Goal: Task Accomplishment & Management: Manage account settings

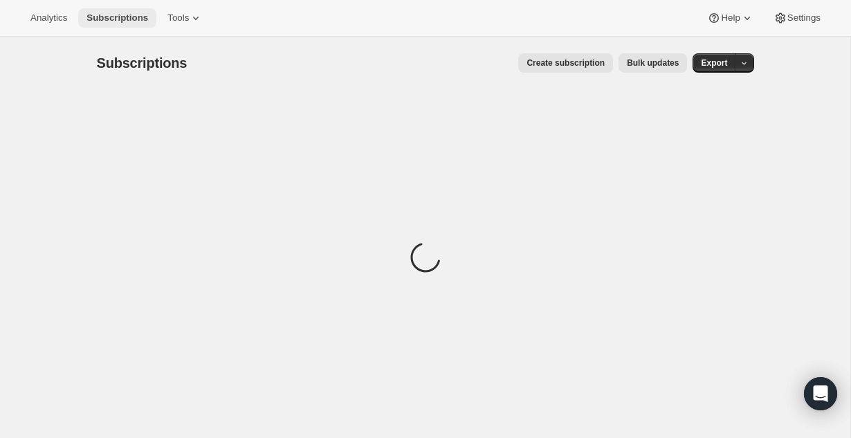
click at [132, 20] on span "Subscriptions" at bounding box center [117, 17] width 62 height 11
click at [46, 15] on span "Analytics" at bounding box center [48, 17] width 37 height 11
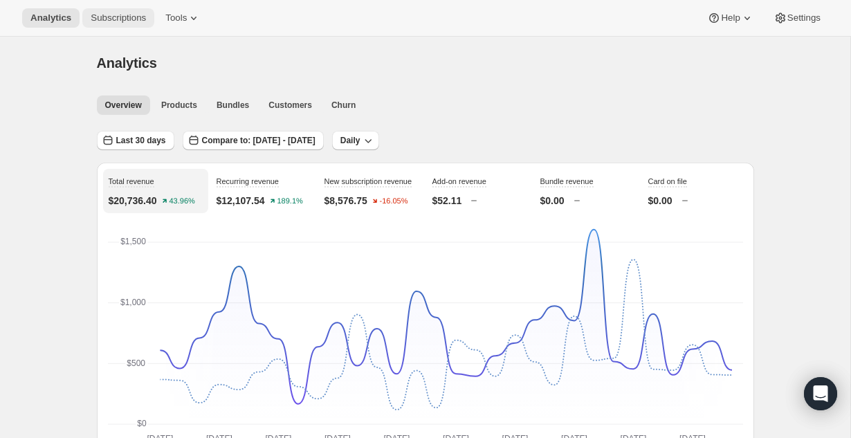
click at [122, 16] on span "Subscriptions" at bounding box center [118, 17] width 55 height 11
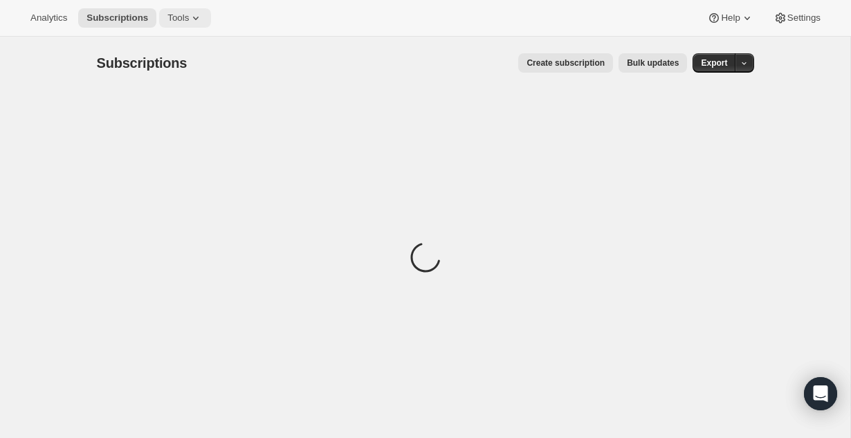
click at [185, 23] on button "Tools" at bounding box center [185, 17] width 52 height 19
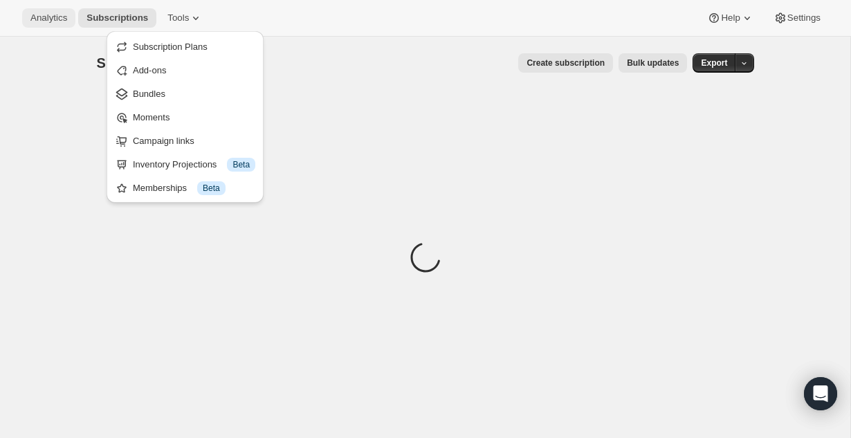
click at [43, 21] on span "Analytics" at bounding box center [48, 17] width 37 height 11
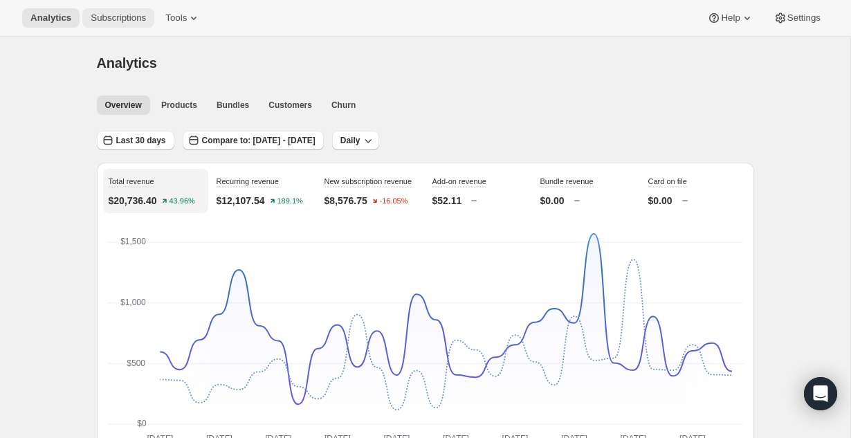
click at [101, 16] on span "Subscriptions" at bounding box center [118, 17] width 55 height 11
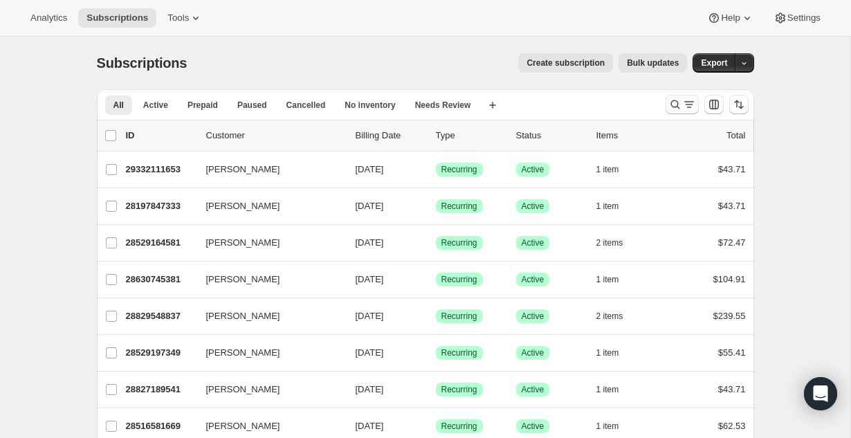
click at [681, 99] on div "Search and filter results" at bounding box center [682, 105] width 28 height 14
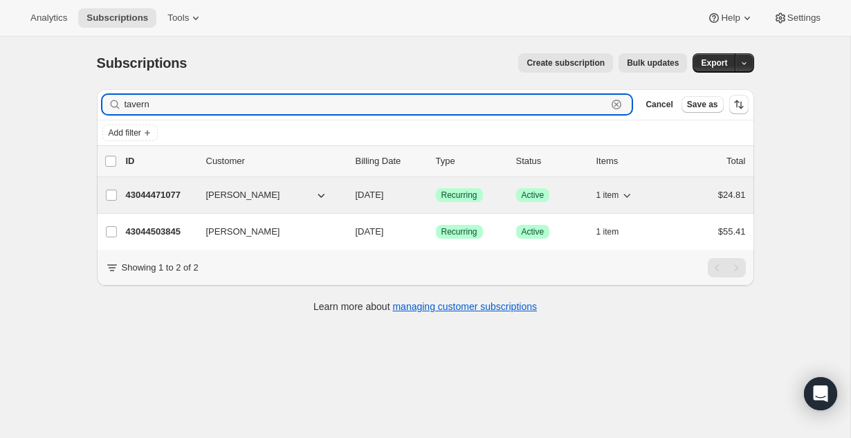
type input "tavern"
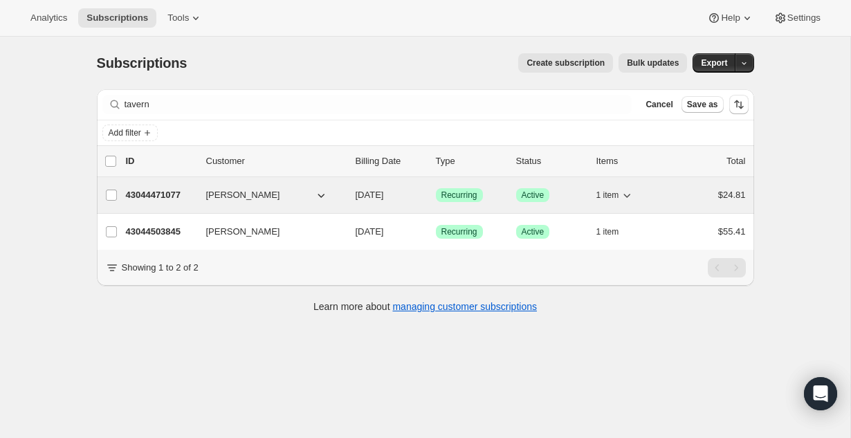
click at [167, 199] on p "43044471077" at bounding box center [160, 195] width 69 height 14
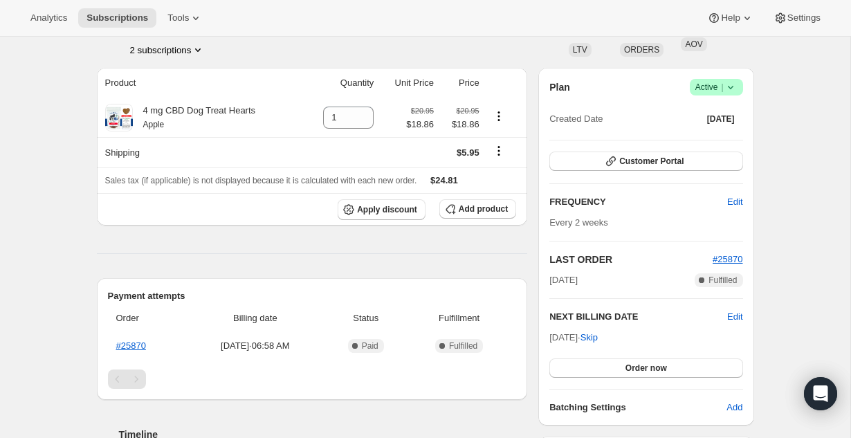
scroll to position [111, 0]
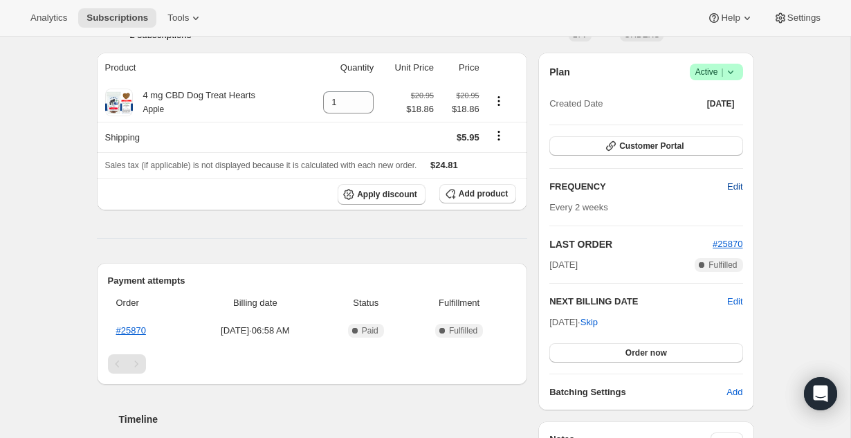
click at [736, 187] on span "Edit" at bounding box center [734, 187] width 15 height 14
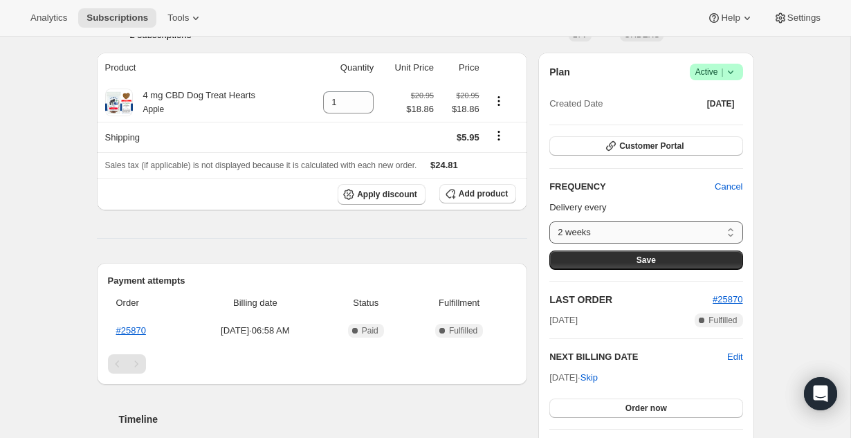
click at [728, 226] on select "2 weeks 4 weeks 6 weeks Custom..." at bounding box center [645, 232] width 193 height 22
click at [727, 228] on select "2 weeks 4 weeks 6 weeks Custom..." at bounding box center [645, 232] width 193 height 22
select select "WEEK#6"
click at [549, 221] on select "2 weeks 4 weeks 6 weeks Custom..." at bounding box center [645, 232] width 193 height 22
click at [672, 258] on button "Save" at bounding box center [645, 259] width 193 height 19
